Goal: Check status: Check status

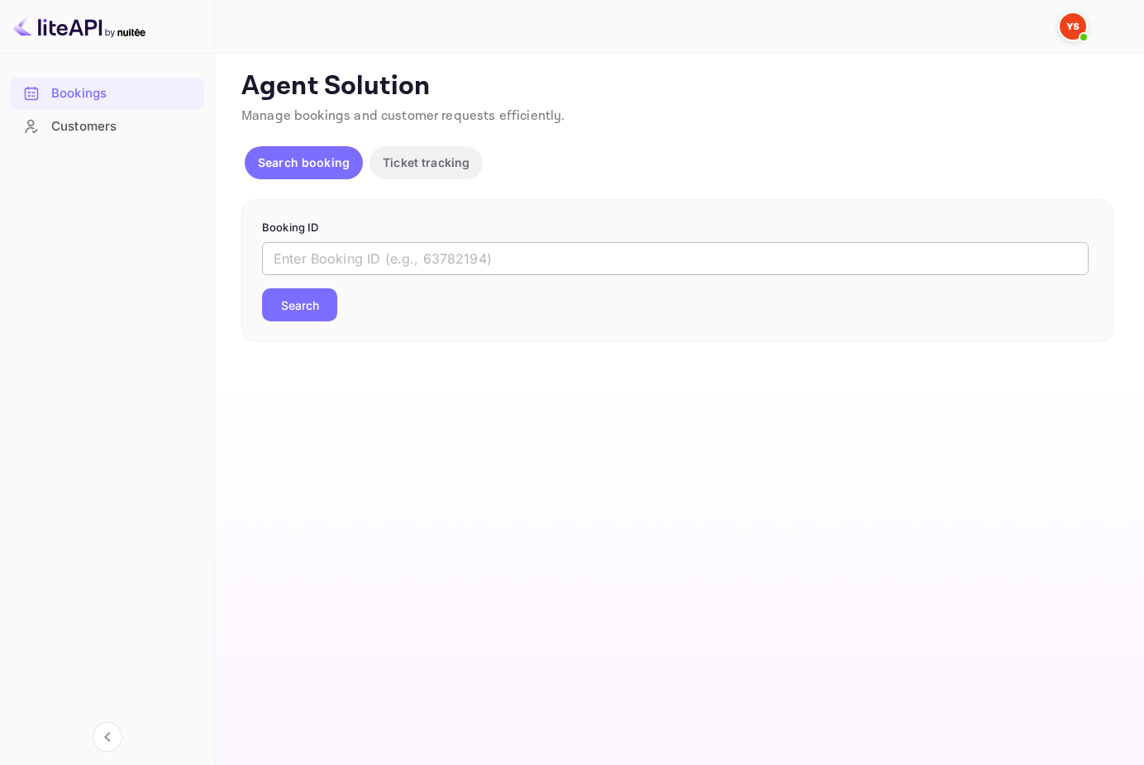
click at [358, 263] on input "text" at bounding box center [675, 258] width 827 height 33
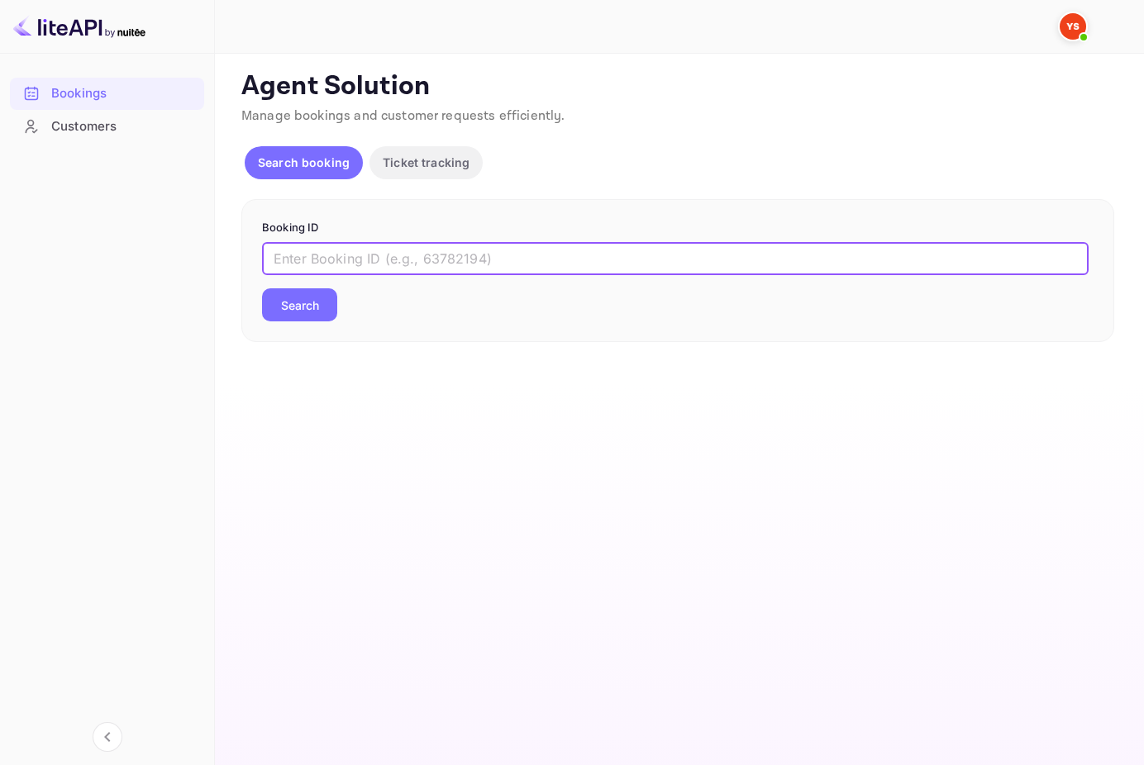
paste input "7311055"
type input "7311055"
click at [333, 312] on button "Search" at bounding box center [299, 304] width 75 height 33
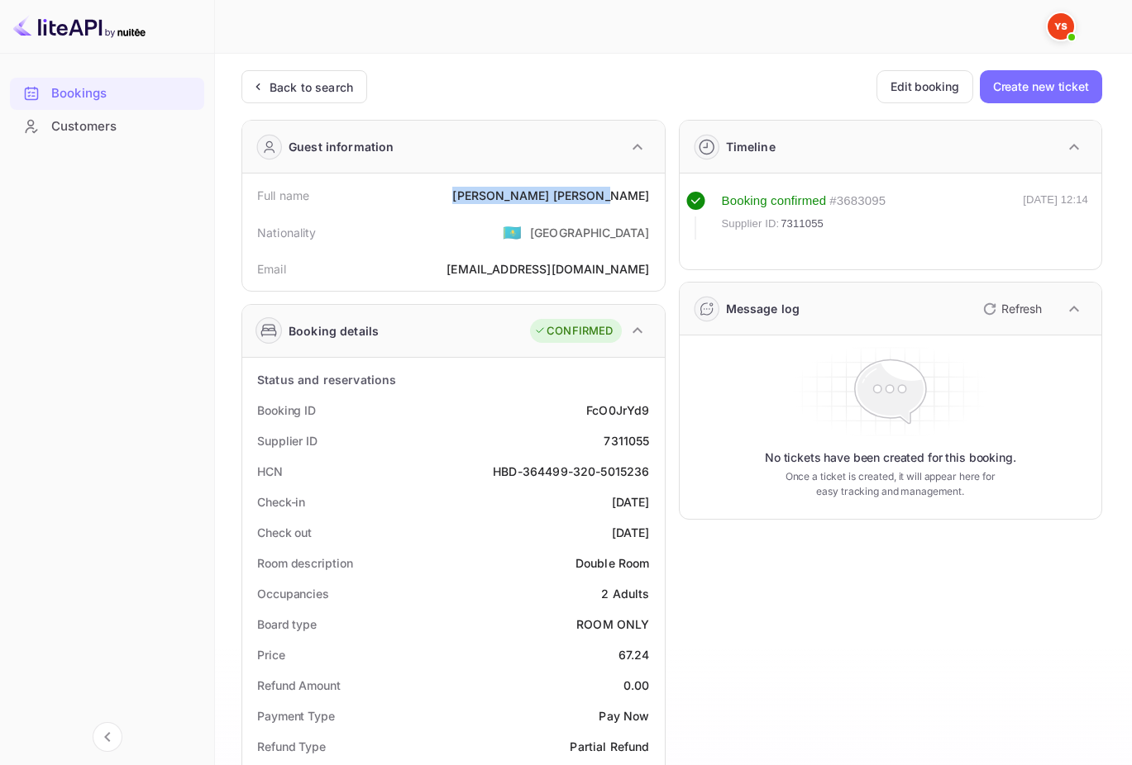
drag, startPoint x: 654, startPoint y: 193, endPoint x: 536, endPoint y: 201, distance: 118.5
click at [536, 201] on div "Full name [PERSON_NAME]" at bounding box center [453, 195] width 409 height 31
copy div "[PERSON_NAME]"
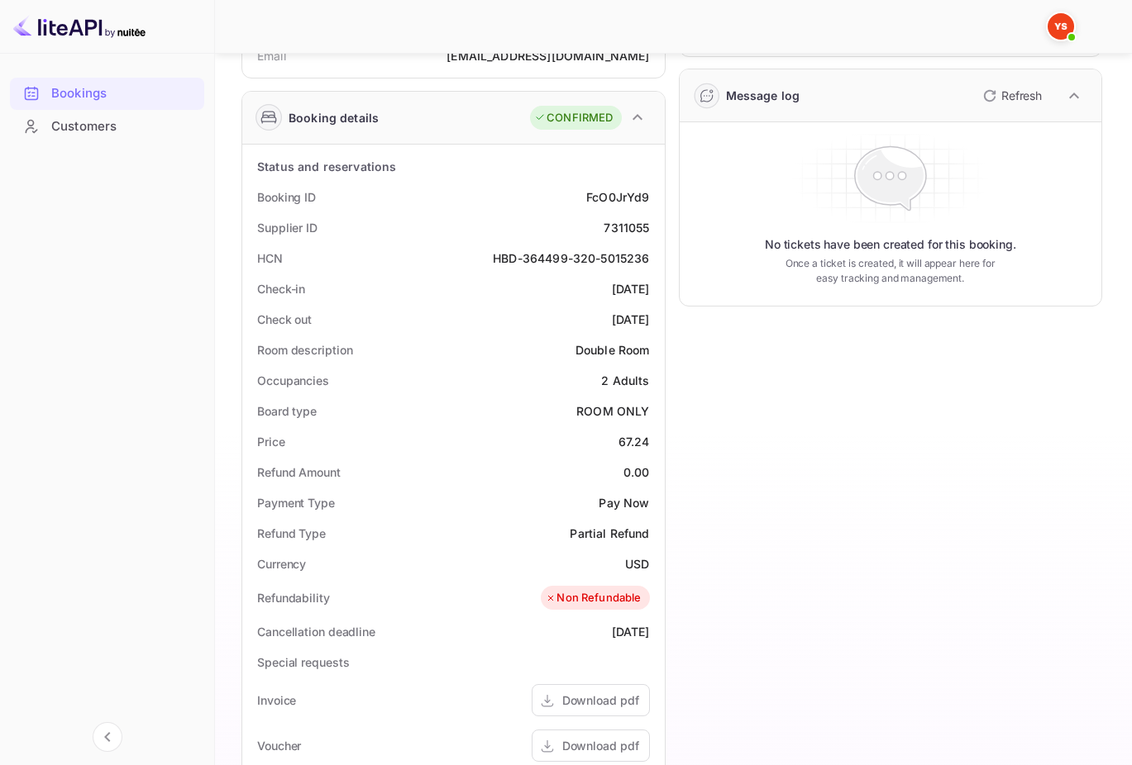
scroll to position [275, 0]
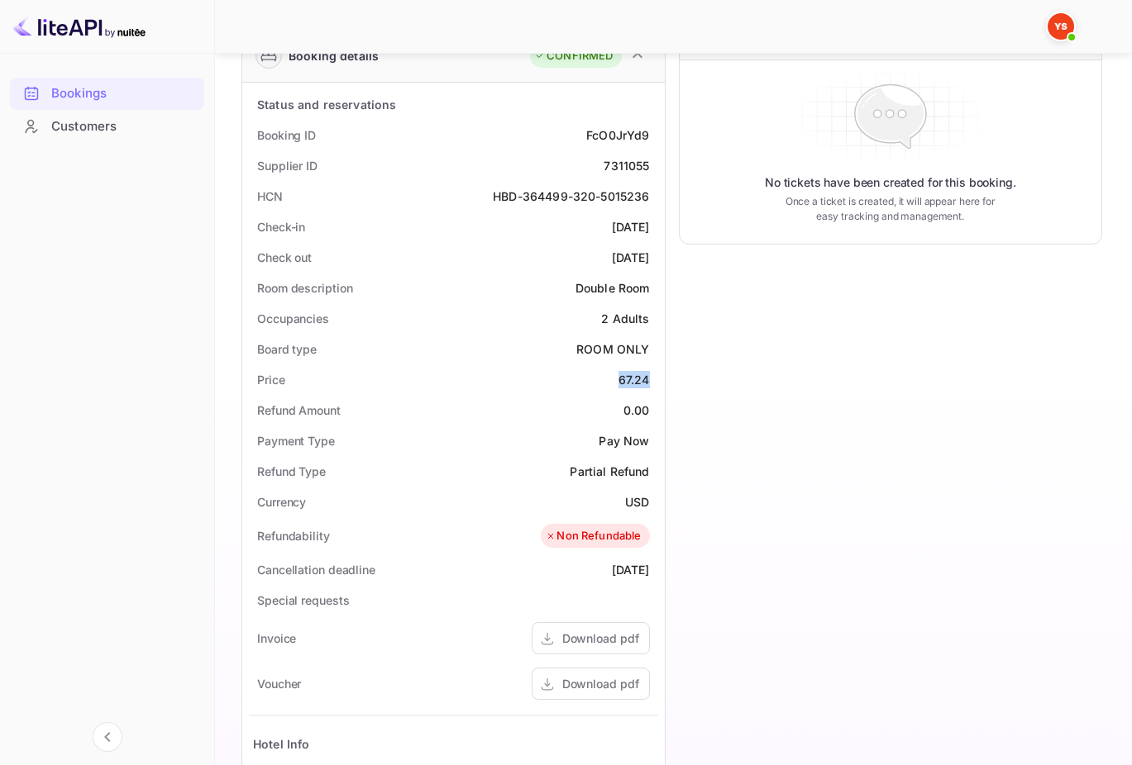
drag, startPoint x: 617, startPoint y: 380, endPoint x: 654, endPoint y: 382, distance: 36.4
click at [654, 382] on div "Price 67.24" at bounding box center [453, 380] width 409 height 31
copy div "67.24"
drag, startPoint x: 623, startPoint y: 499, endPoint x: 654, endPoint y: 507, distance: 31.5
click at [654, 507] on div "Currency USD" at bounding box center [453, 502] width 409 height 31
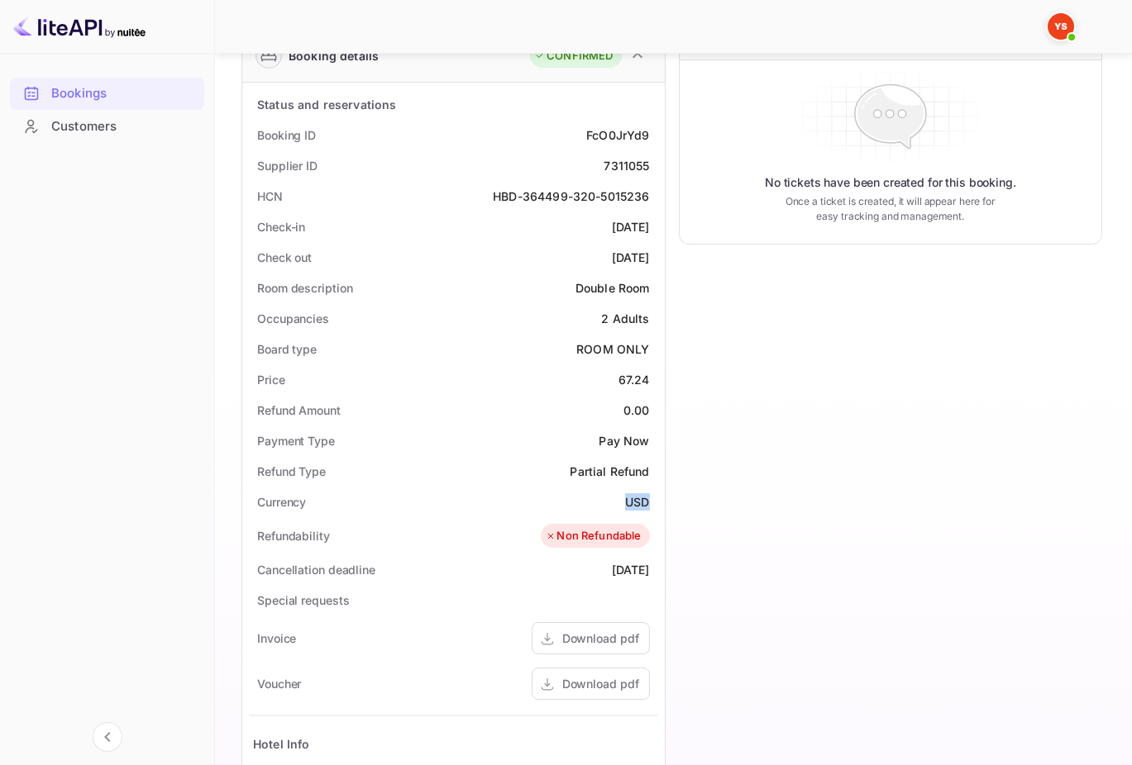
copy div "USD"
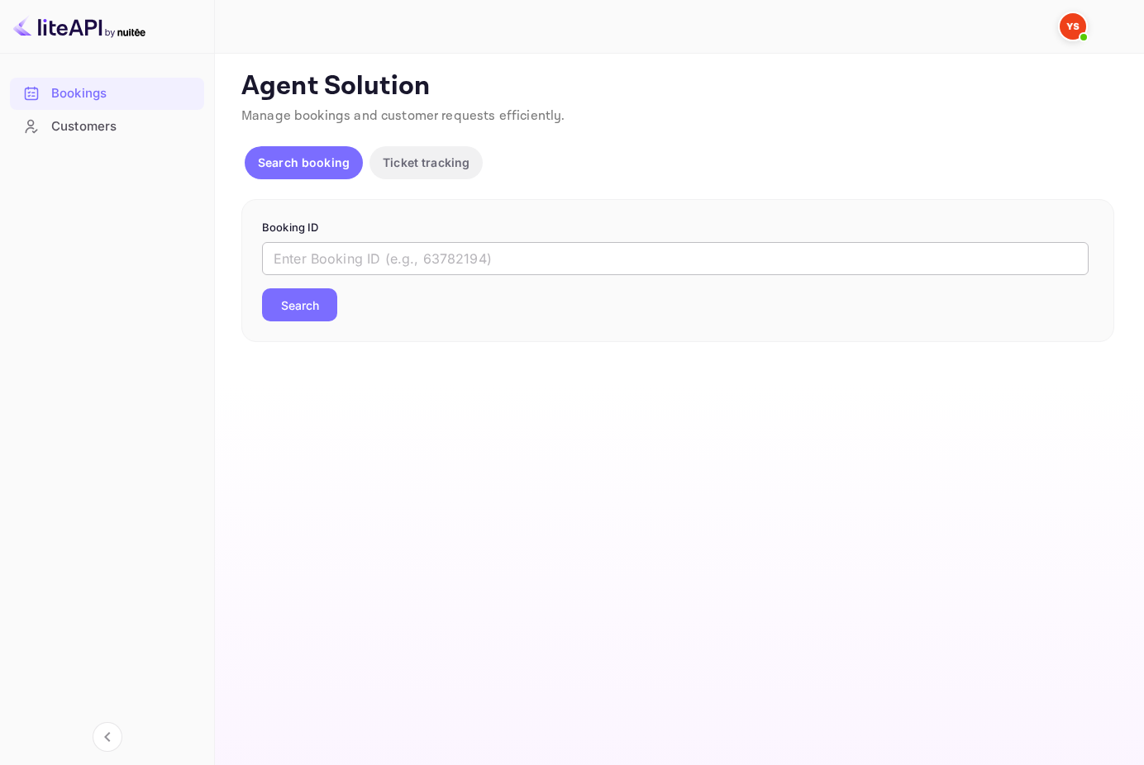
click at [303, 266] on input "text" at bounding box center [675, 258] width 827 height 33
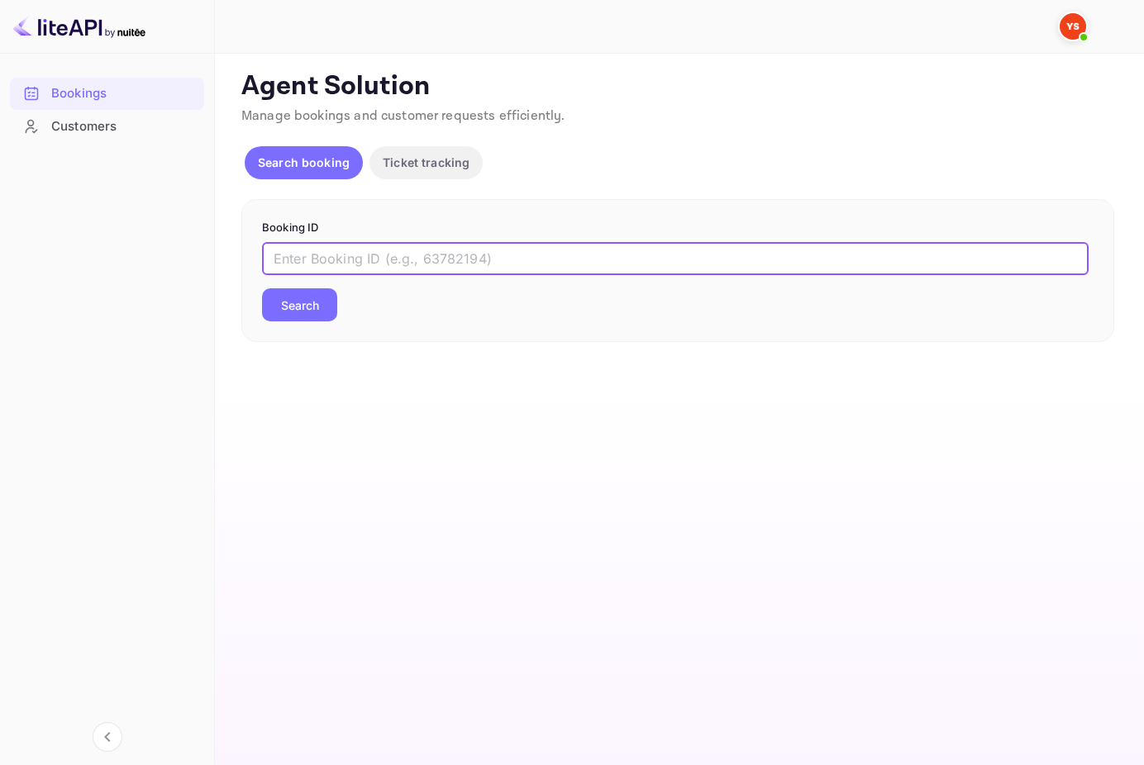
paste input "15144355680"
type input "15144355680"
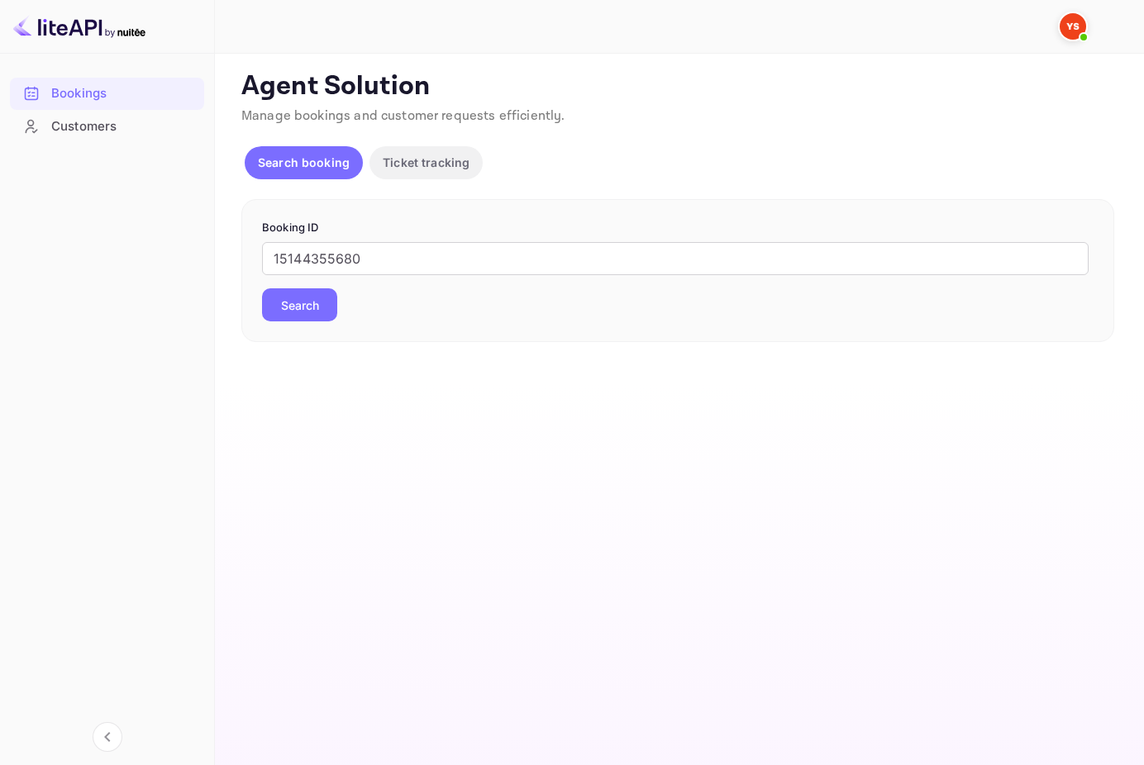
click at [303, 298] on button "Search" at bounding box center [299, 304] width 75 height 33
